Goal: Browse casually: Explore the website without a specific task or goal

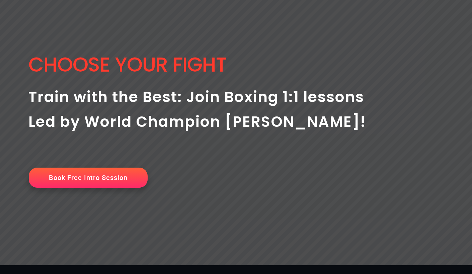
scroll to position [0, 98]
drag, startPoint x: 25, startPoint y: 54, endPoint x: 366, endPoint y: 104, distance: 345.0
click at [366, 104] on rs-slide "Choose your Fight Book Free Intro Session Train with the Best: Join Boxing 1:1 …" at bounding box center [236, 114] width 472 height 301
drag, startPoint x: 28, startPoint y: 60, endPoint x: 136, endPoint y: 110, distance: 119.1
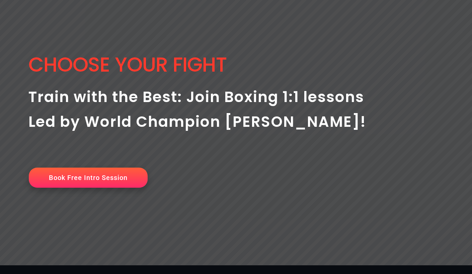
click at [136, 110] on rs-slide "Choose your Fight Book Free Intro Session Train with the Best: Join Boxing 1:1 …" at bounding box center [236, 114] width 472 height 301
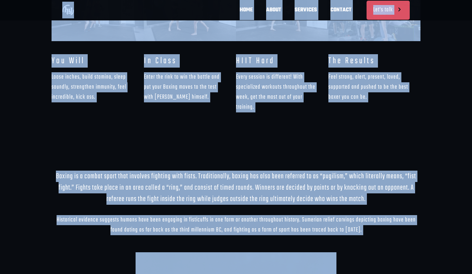
click at [136, 110] on div "You Will Loose inches, build stamina, sleep soundly, strengthen immunity, feel …" at bounding box center [98, 88] width 92 height 66
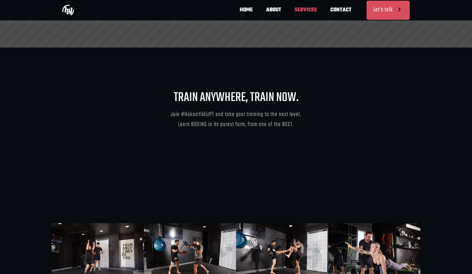
scroll to position [0, 393]
drag, startPoint x: 176, startPoint y: 92, endPoint x: 299, endPoint y: 137, distance: 131.6
click at [299, 137] on div "TRAIN ANYWHERE, TRAIN NOW. Join #HakanYildizPT and take your training to the ne…" at bounding box center [236, 117] width 369 height 53
copy div "TRAIN ANYWHERE, TRAIN NOW. Join #HakanYildizPT and take your training to the ne…"
click at [200, 149] on div at bounding box center [236, 164] width 369 height 43
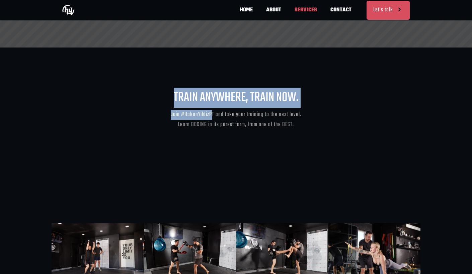
scroll to position [0, 0]
drag, startPoint x: 174, startPoint y: 94, endPoint x: 217, endPoint y: 111, distance: 45.9
click at [217, 111] on div "TRAIN ANYWHERE, TRAIN NOW. Join #HakanYildizPT and take your training to the ne…" at bounding box center [236, 110] width 361 height 39
copy div "TRAIN ANYWHERE, TRAIN NOW. Join #HakanYildizPT"
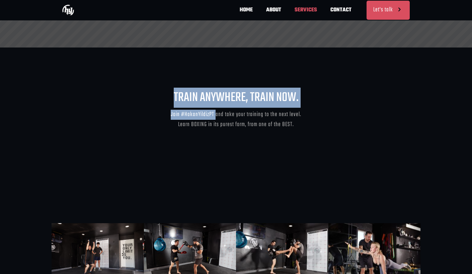
click at [216, 117] on div "Join #HakanYildizPT and take your training to the next level. Learn BOXING in i…" at bounding box center [236, 120] width 361 height 20
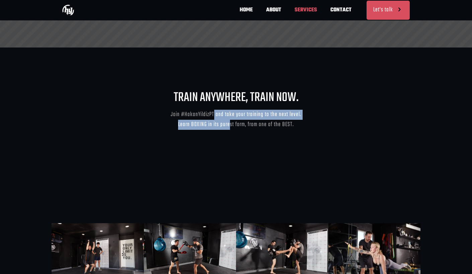
scroll to position [0, 196]
drag, startPoint x: 216, startPoint y: 117, endPoint x: 234, endPoint y: 123, distance: 19.5
click at [234, 123] on div "Join #HakanYildizPT and take your training to the next level. Learn BOXING in i…" at bounding box center [236, 120] width 361 height 20
copy div "and take your training to the next level. Learn BOXING in its purest"
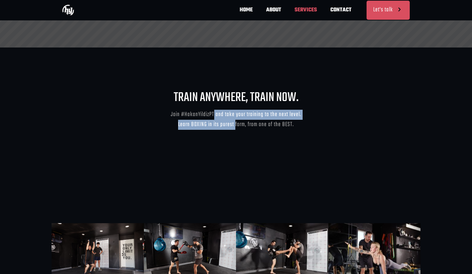
click at [236, 124] on div "Join #HakanYildizPT and take your training to the next level. Learn BOXING in i…" at bounding box center [236, 120] width 361 height 20
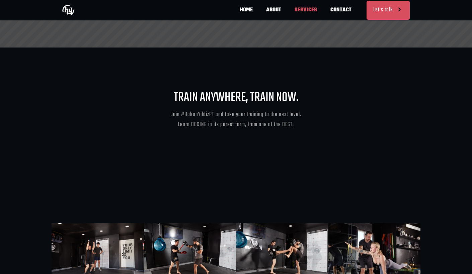
scroll to position [0, 393]
drag, startPoint x: 235, startPoint y: 124, endPoint x: 295, endPoint y: 125, distance: 60.3
click at [295, 125] on div "Join #HakanYildizPT and take your training to the next level. Learn BOXING in i…" at bounding box center [236, 120] width 361 height 20
copy div "form, from one of the BEST."
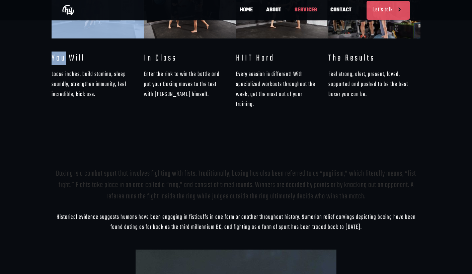
scroll to position [0, 98]
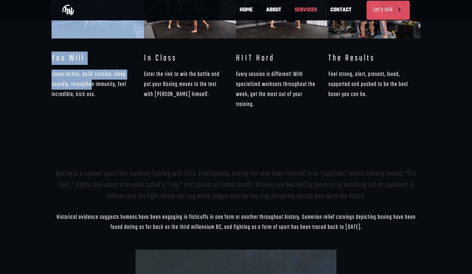
drag, startPoint x: 47, startPoint y: 47, endPoint x: 92, endPoint y: 80, distance: 55.5
click at [92, 80] on section "You Will Loose inches, build stamina, sleep soundly, strengthen immunity, feel …" at bounding box center [236, 46] width 472 height 212
copy section "You Will Loose inches, build stamina, sleep soundly, strengthe"
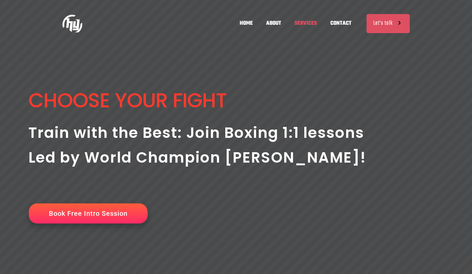
scroll to position [0, 5]
